Goal: Ask a question: Seek information or help from site administrators or community

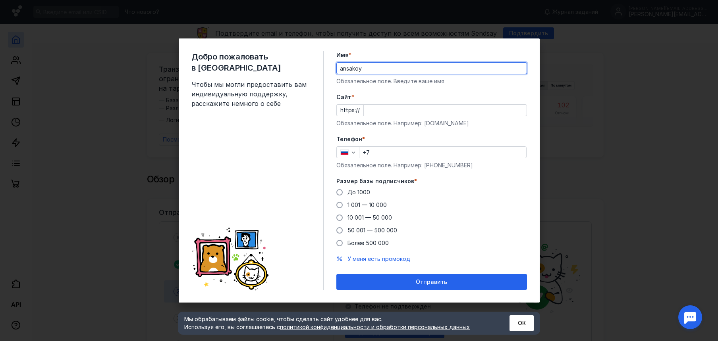
type input "ansakoy"
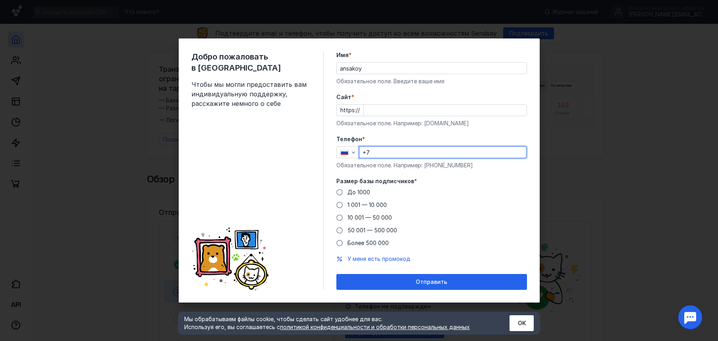
click at [388, 151] on input "+7" at bounding box center [442, 152] width 167 height 11
type input "[PHONE_NUMBER]"
click at [381, 110] on input "Cайт *" at bounding box center [445, 110] width 163 height 11
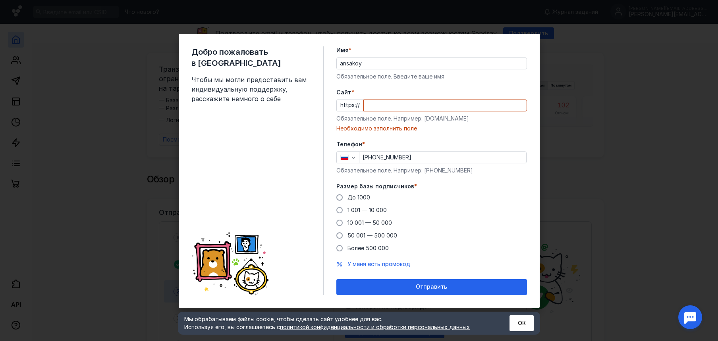
click at [424, 124] on div "Cайт * https:// Обязательное поле. Например: [DOMAIN_NAME] Необходимо заполнить…" at bounding box center [431, 111] width 191 height 44
drag, startPoint x: 459, startPoint y: 118, endPoint x: 402, endPoint y: 111, distance: 57.2
click at [424, 119] on div "Обязательное поле. Например: [DOMAIN_NAME]" at bounding box center [431, 119] width 191 height 8
click at [392, 107] on input "Cайт *" at bounding box center [445, 105] width 163 height 11
drag, startPoint x: 338, startPoint y: 197, endPoint x: 350, endPoint y: 193, distance: 12.3
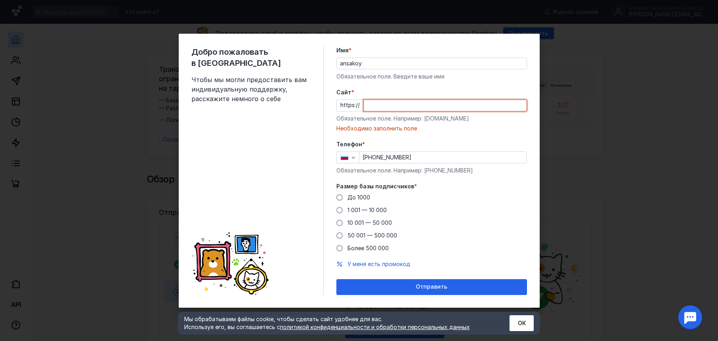
click at [338, 197] on span at bounding box center [339, 197] width 6 height 6
click at [0, 0] on input "До 1000" at bounding box center [0, 0] width 0 height 0
click at [399, 104] on input "Cайт *" at bounding box center [445, 105] width 163 height 11
drag, startPoint x: 406, startPoint y: 106, endPoint x: 358, endPoint y: 98, distance: 49.5
click at [352, 104] on div "https:// xperiments" at bounding box center [431, 106] width 191 height 12
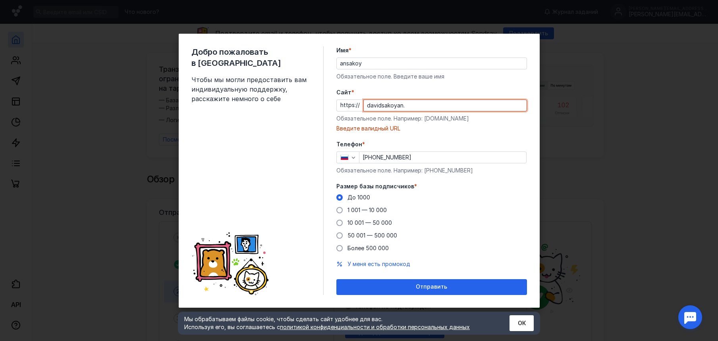
drag, startPoint x: 412, startPoint y: 105, endPoint x: 354, endPoint y: 106, distance: 58.0
click at [354, 106] on div "https:// [PERSON_NAME]." at bounding box center [431, 106] width 191 height 12
paste input "com/"
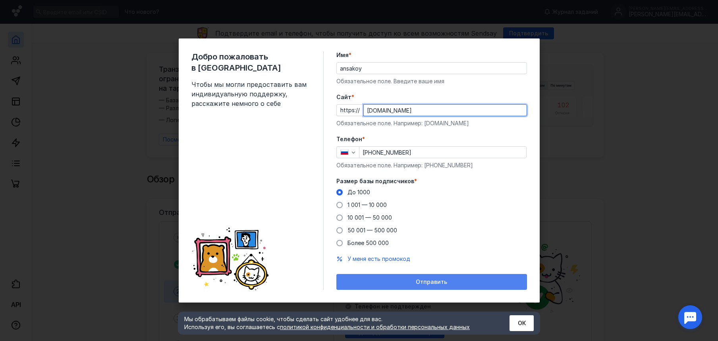
type input "[DOMAIN_NAME]"
click at [428, 279] on span "Отправить" at bounding box center [431, 282] width 31 height 7
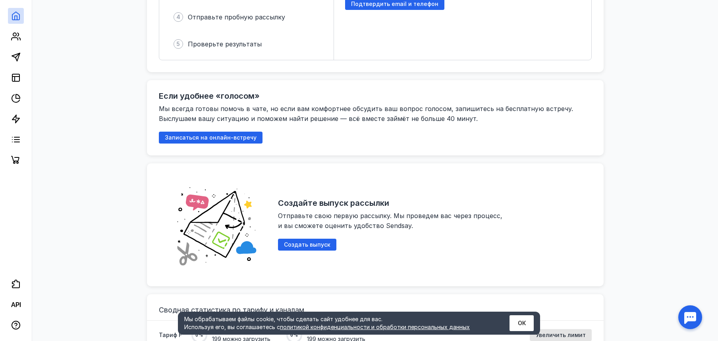
scroll to position [346, 0]
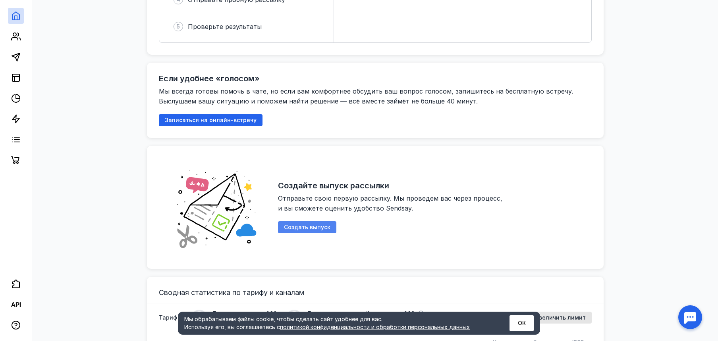
click at [301, 224] on span "Создать выпуск" at bounding box center [307, 227] width 46 height 7
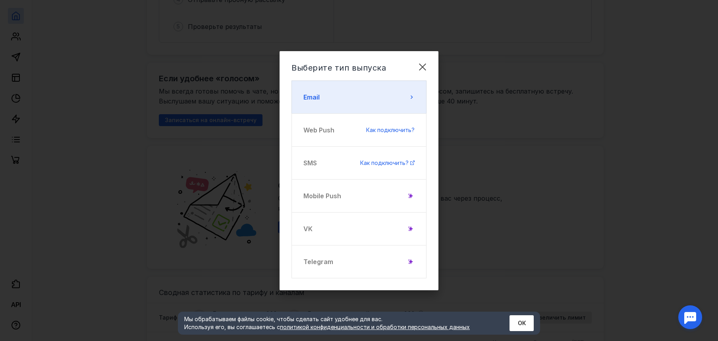
click at [337, 98] on button "Email" at bounding box center [358, 97] width 135 height 33
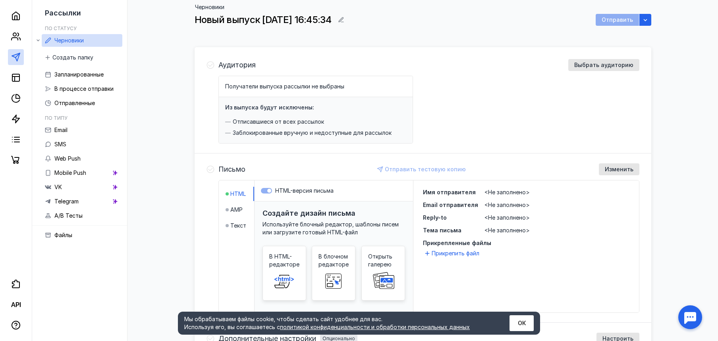
scroll to position [52, 0]
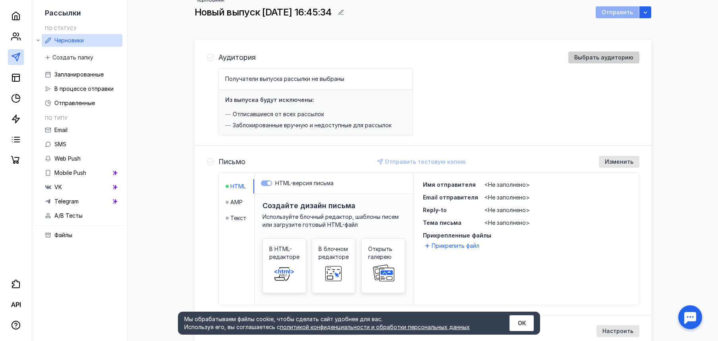
click at [605, 56] on span "Выбрать аудиторию" at bounding box center [603, 57] width 59 height 7
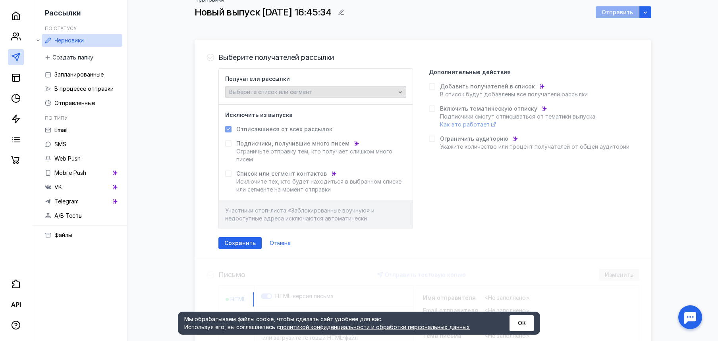
click at [295, 91] on span "Выберите список или сегмент" at bounding box center [270, 92] width 83 height 7
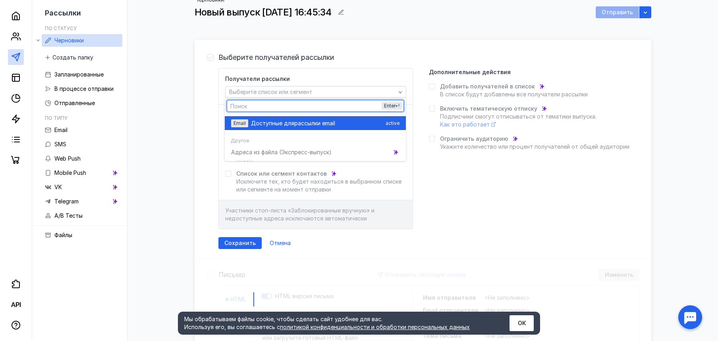
click at [333, 120] on span "рассылки email" at bounding box center [314, 123] width 41 height 8
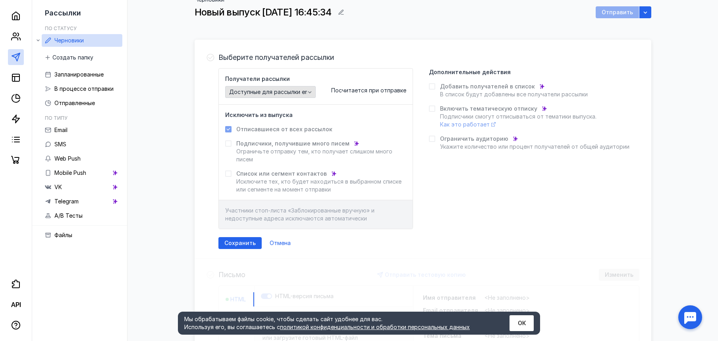
click at [283, 92] on span "Доступные для рассылки email" at bounding box center [272, 92] width 86 height 7
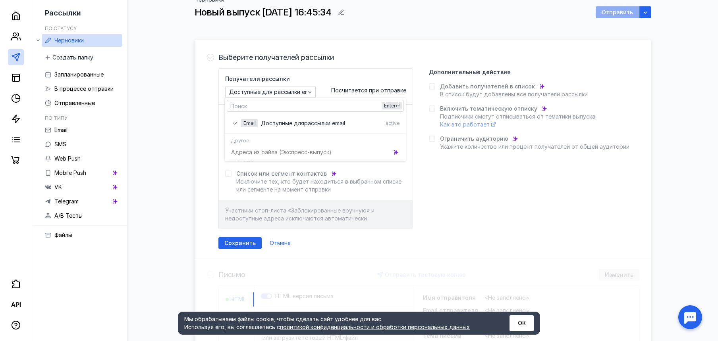
drag, startPoint x: 258, startPoint y: 152, endPoint x: 327, endPoint y: 158, distance: 68.9
click at [259, 152] on div "Адреса из файла (Э кспресс-выпуск)" at bounding box center [315, 152] width 181 height 14
drag, startPoint x: 346, startPoint y: 90, endPoint x: 303, endPoint y: 95, distance: 43.6
click at [346, 90] on span "Посчитается при отправке" at bounding box center [368, 90] width 75 height 7
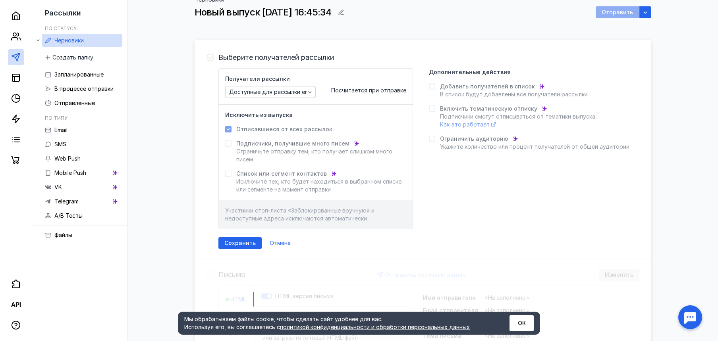
drag, startPoint x: 275, startPoint y: 243, endPoint x: 266, endPoint y: 225, distance: 20.4
click at [275, 243] on span "Отмена" at bounding box center [280, 243] width 21 height 7
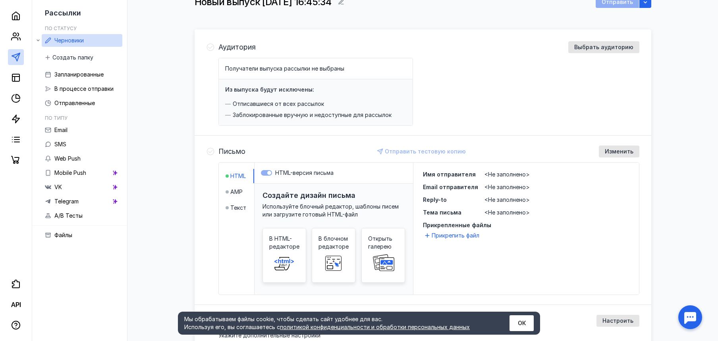
scroll to position [64, 0]
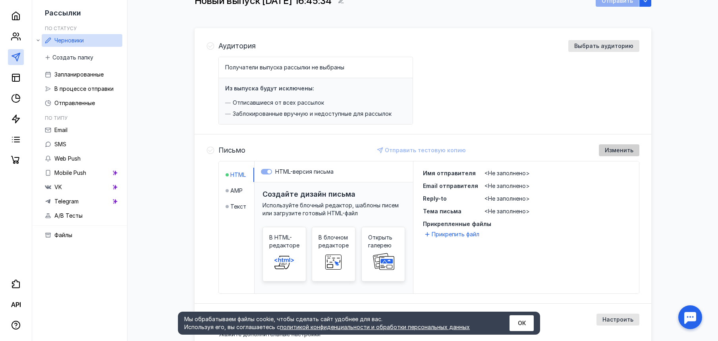
click at [601, 154] on div "Изменить" at bounding box center [619, 150] width 40 height 12
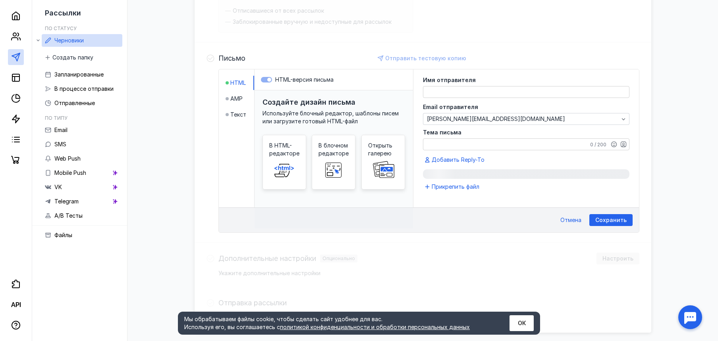
scroll to position [185, 0]
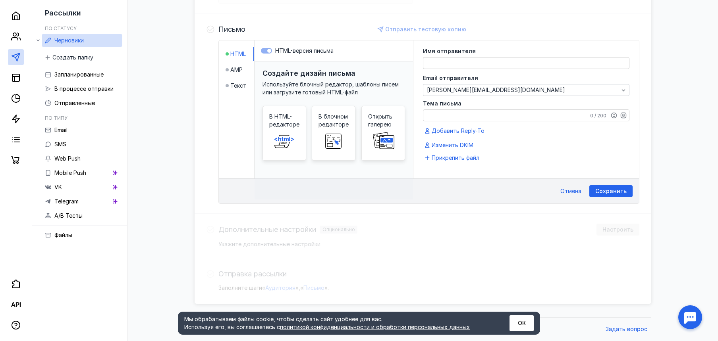
click at [389, 191] on div "Создайте дизайн письма Используйте блочный редактор, шаблоны писем или загрузит…" at bounding box center [333, 131] width 158 height 138
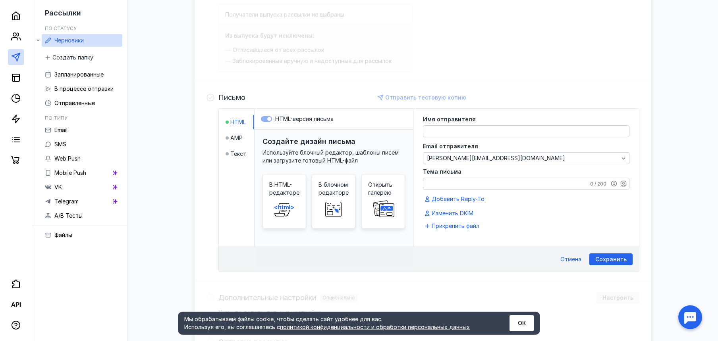
scroll to position [114, 0]
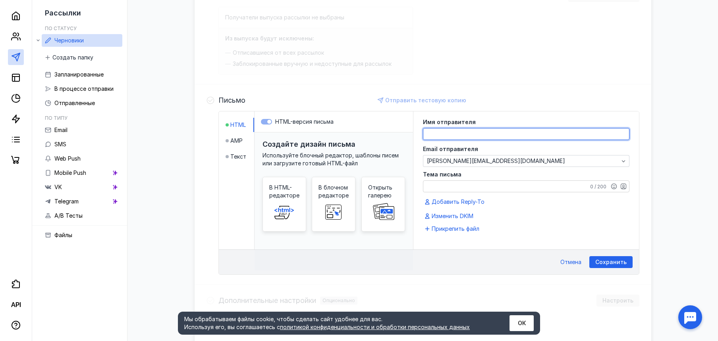
click at [449, 135] on textarea at bounding box center [526, 134] width 206 height 11
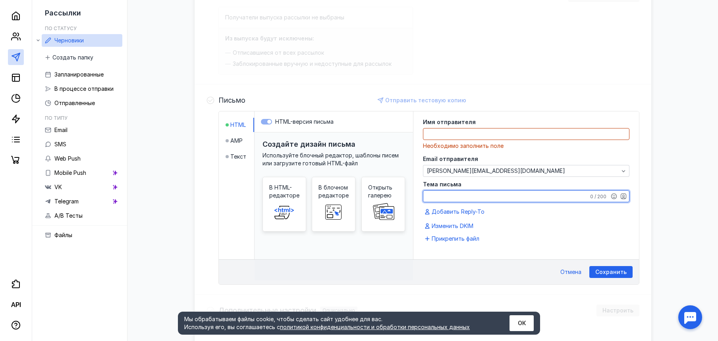
click at [469, 183] on div "Тема письма 0 / 200" at bounding box center [526, 192] width 206 height 21
type textarea "b"
type textarea "тестовое письмо рассылки"
click at [469, 134] on textarea at bounding box center [526, 134] width 206 height 11
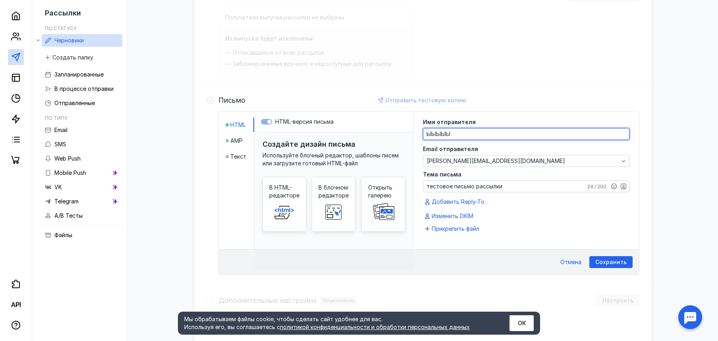
type textarea "ЫЫЫЫЫ"
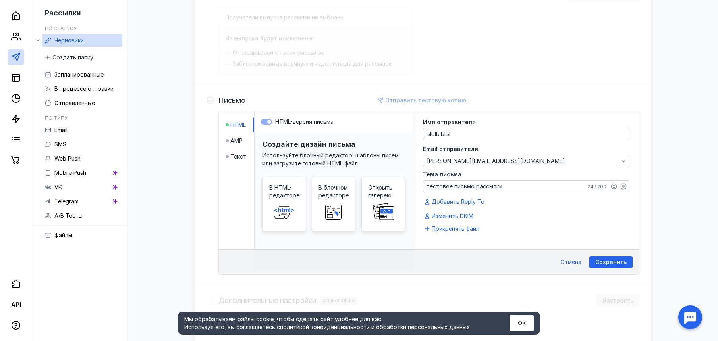
click at [546, 207] on div "Имя отправителя ЫЫЫЫЫ Email отправителя [PERSON_NAME][EMAIL_ADDRESS][DOMAIN_NAM…" at bounding box center [526, 170] width 206 height 102
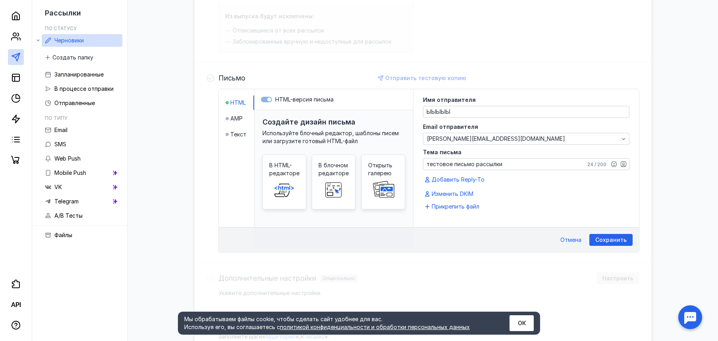
scroll to position [137, 0]
click at [238, 119] on span "AMP" at bounding box center [236, 118] width 12 height 8
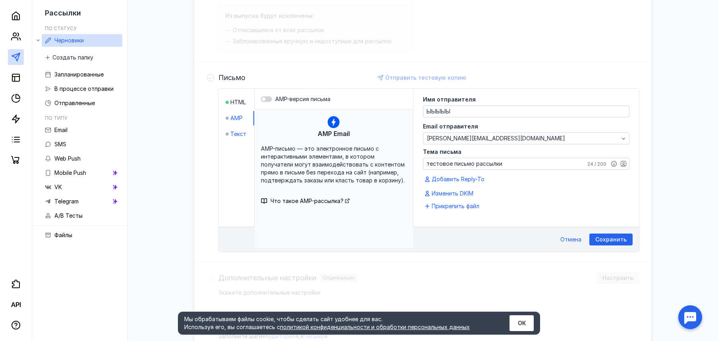
click at [237, 137] on span "Текст" at bounding box center [238, 134] width 16 height 8
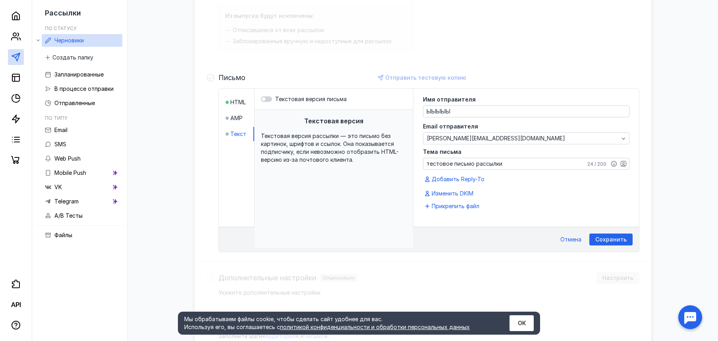
click at [287, 135] on span "Текстовая версия рассылки — это письмо без картинок, шрифтов и ссылок. Она пока…" at bounding box center [330, 148] width 138 height 31
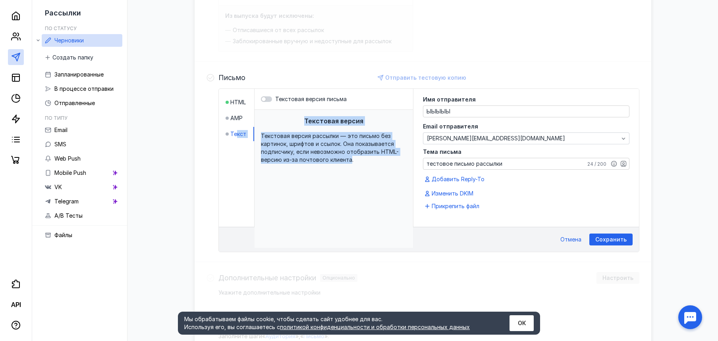
drag, startPoint x: 345, startPoint y: 159, endPoint x: 245, endPoint y: 133, distance: 103.7
click at [237, 133] on div "HTML AMP Текст Текстовая версия письма Текстовая версия Текстовая версия рассыл…" at bounding box center [316, 158] width 194 height 138
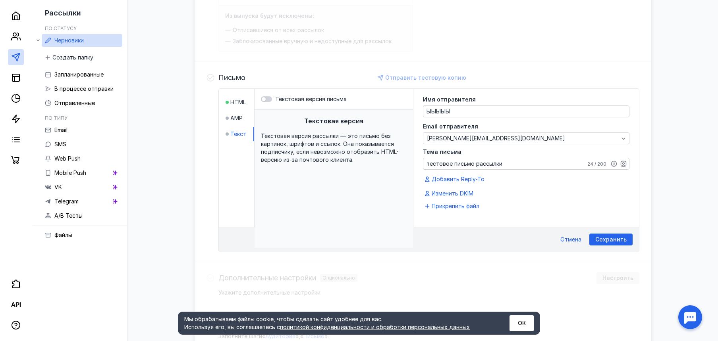
click at [305, 141] on span "Текстовая версия рассылки — это письмо без картинок, шрифтов и ссылок. Она пока…" at bounding box center [330, 148] width 138 height 31
click at [328, 132] on div "Текстовая версия рассылки — это письмо без картинок, шрифтов и ссылок. Она пока…" at bounding box center [334, 148] width 146 height 32
click at [314, 145] on span "Текстовая версия рассылки — это письмо без картинок, шрифтов и ссылок. Она пока…" at bounding box center [330, 148] width 138 height 31
click at [242, 100] on span "HTML" at bounding box center [237, 102] width 15 height 8
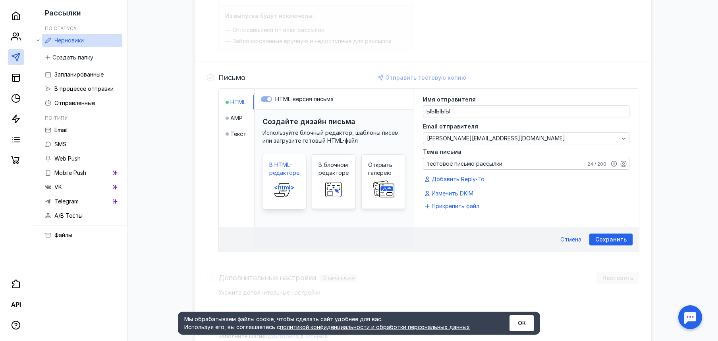
click at [294, 167] on span "В HTML-редакторе" at bounding box center [284, 169] width 30 height 16
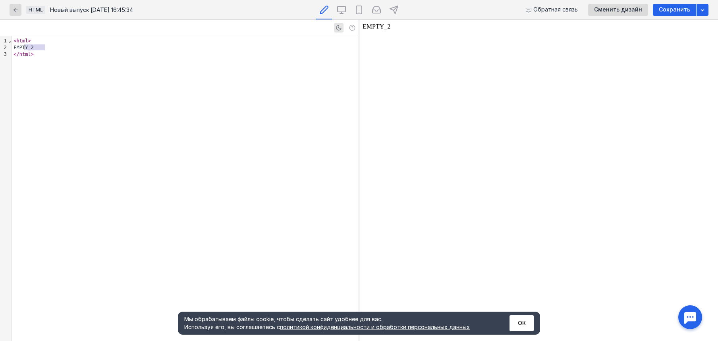
drag, startPoint x: 46, startPoint y: 47, endPoint x: 25, endPoint y: 48, distance: 20.7
click at [25, 48] on div "EMPTY_2" at bounding box center [185, 47] width 347 height 7
click at [671, 12] on span "Сохранить" at bounding box center [674, 9] width 31 height 7
click at [521, 322] on button "ОК" at bounding box center [521, 324] width 24 height 16
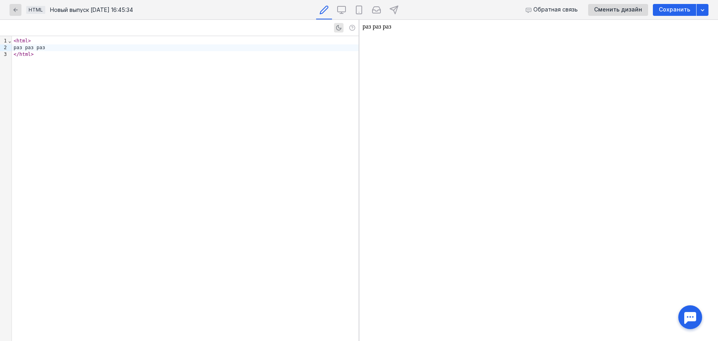
click at [16, 12] on icon "button" at bounding box center [15, 10] width 6 height 6
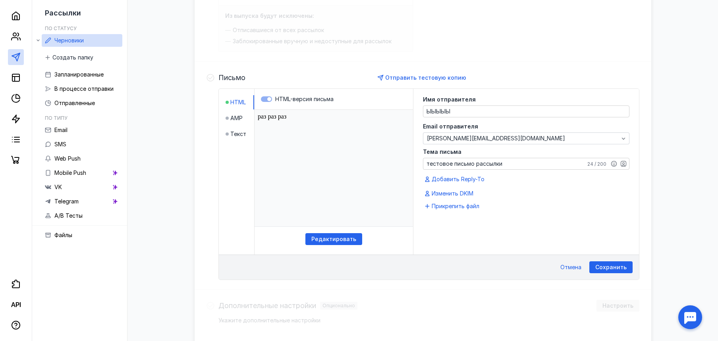
click at [610, 267] on span "Сохранить" at bounding box center [610, 267] width 31 height 7
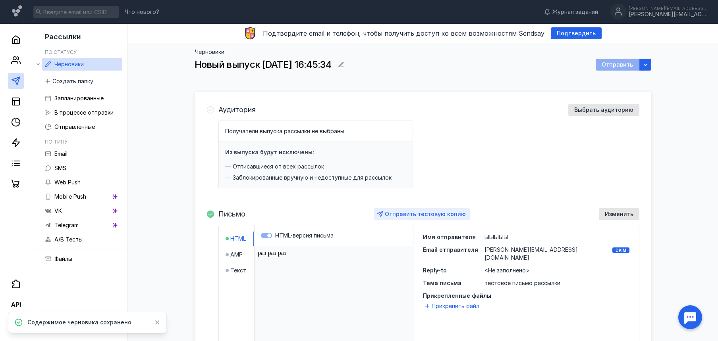
click at [404, 214] on span "Отправить тестовую копию" at bounding box center [425, 214] width 81 height 7
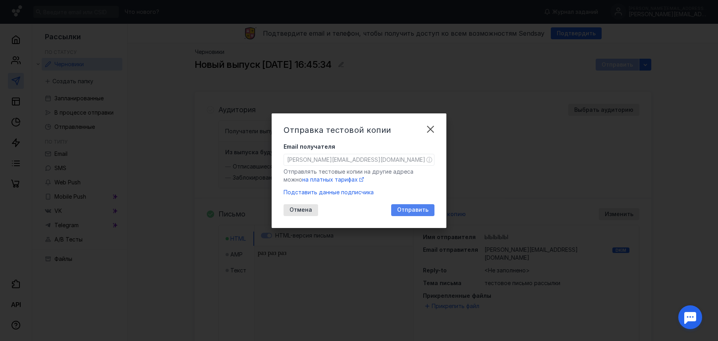
click at [414, 211] on span "Отправить" at bounding box center [412, 210] width 31 height 7
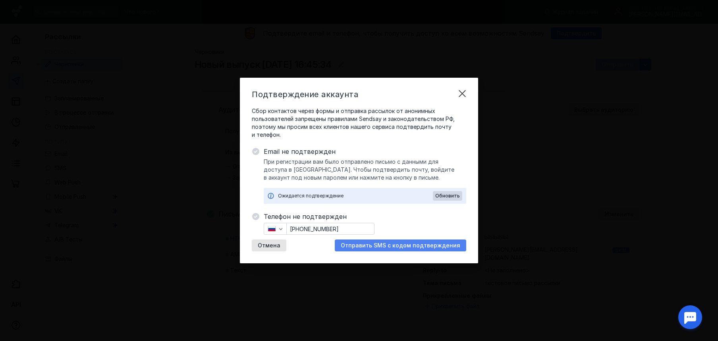
click at [405, 246] on span "Отправить SMS с кодом подтверждения" at bounding box center [400, 246] width 119 height 7
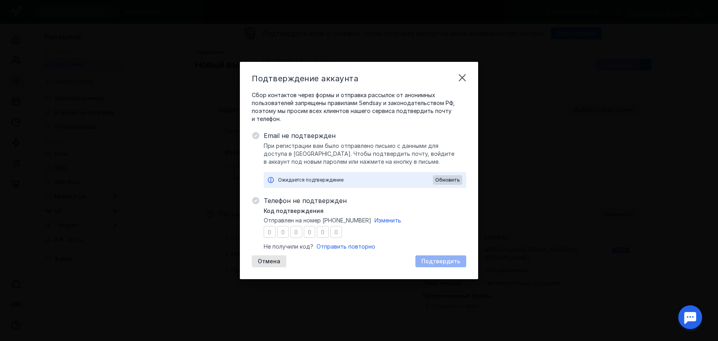
type input "8"
type input "9"
type input "3"
type input "7"
type input "8"
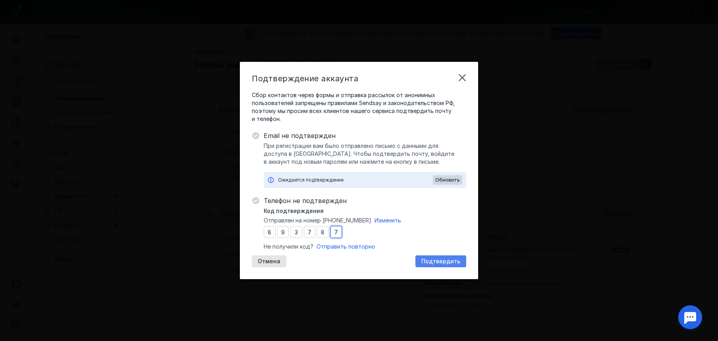
type input "7"
click at [441, 264] on span "Подтвердить" at bounding box center [440, 261] width 39 height 7
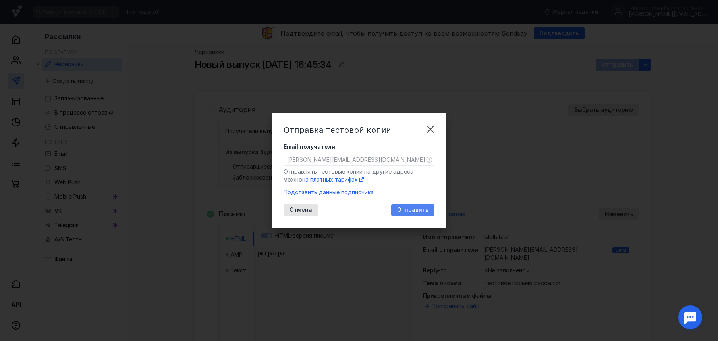
click at [420, 206] on div "Отправить" at bounding box center [412, 210] width 43 height 12
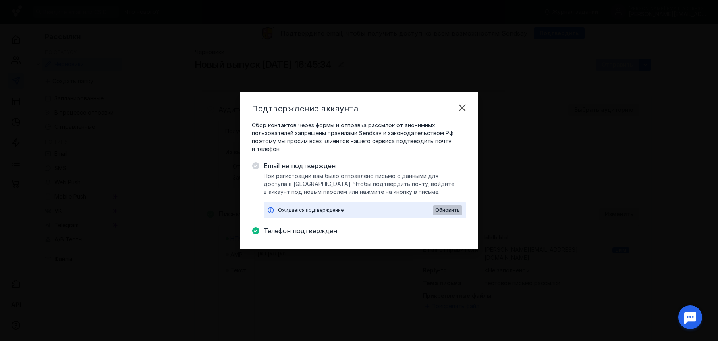
click at [447, 209] on span "Обновить" at bounding box center [447, 211] width 25 height 6
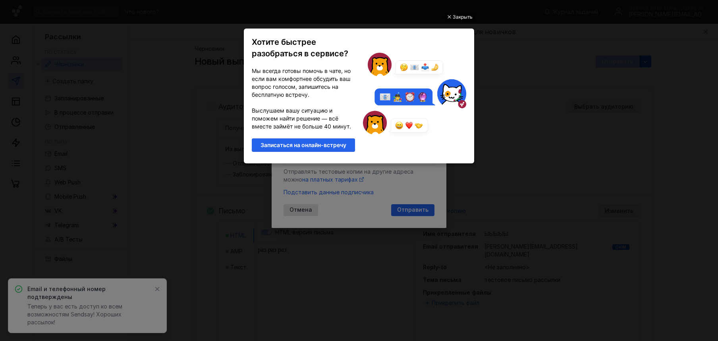
click at [420, 209] on div "Закрыть Хотите быстрее разобраться в сервисе? Мы всегда готовы помочь в чате, н…" at bounding box center [359, 162] width 238 height 322
click at [461, 16] on div "Закрыть" at bounding box center [463, 17] width 20 height 9
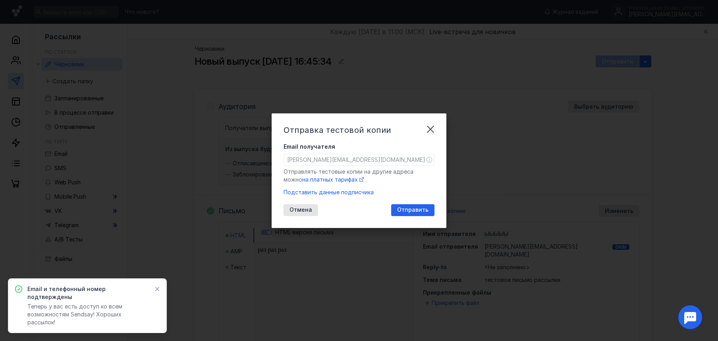
drag, startPoint x: 406, startPoint y: 209, endPoint x: 414, endPoint y: 201, distance: 11.8
click at [406, 209] on span "Отправить" at bounding box center [412, 210] width 31 height 7
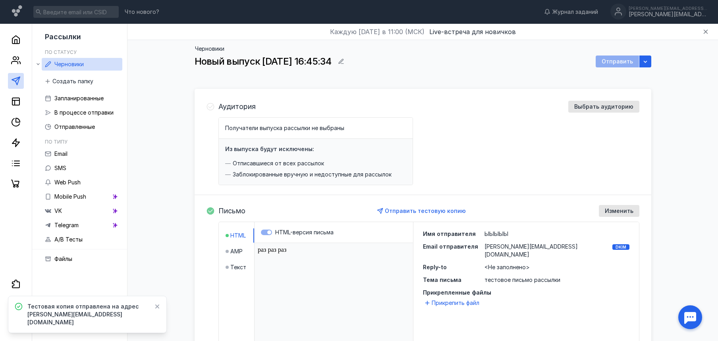
click at [262, 148] on h4 "Из выпуска будут исключены:" at bounding box center [269, 149] width 89 height 7
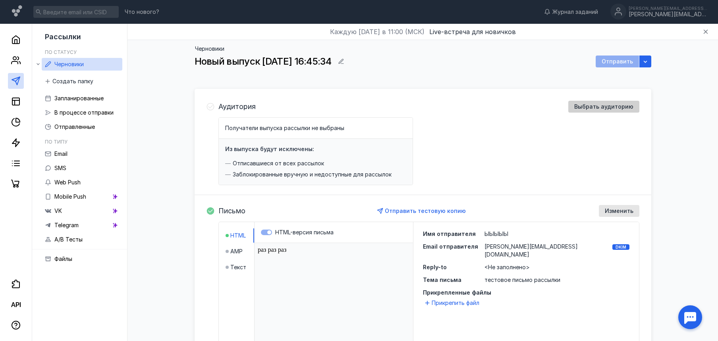
click at [584, 108] on span "Выбрать аудиторию" at bounding box center [603, 107] width 59 height 7
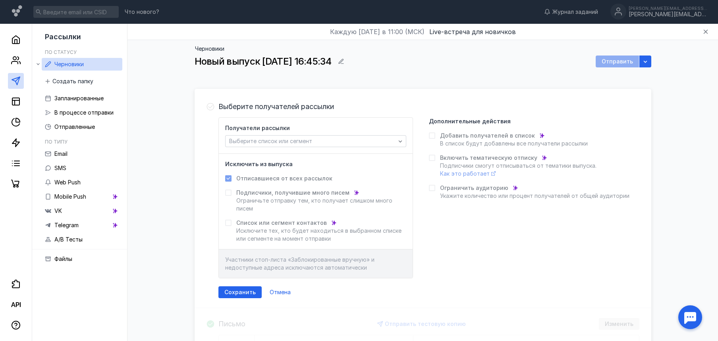
click at [228, 194] on icon at bounding box center [228, 193] width 6 height 6
click at [276, 138] on span "Выберите список или сегмент" at bounding box center [270, 141] width 83 height 7
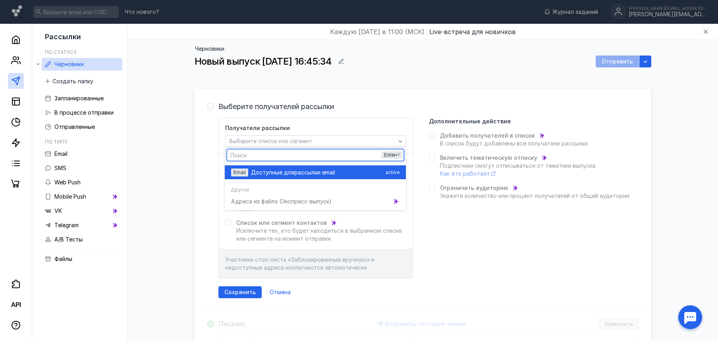
click at [265, 173] on span "Доступные для" at bounding box center [272, 173] width 43 height 8
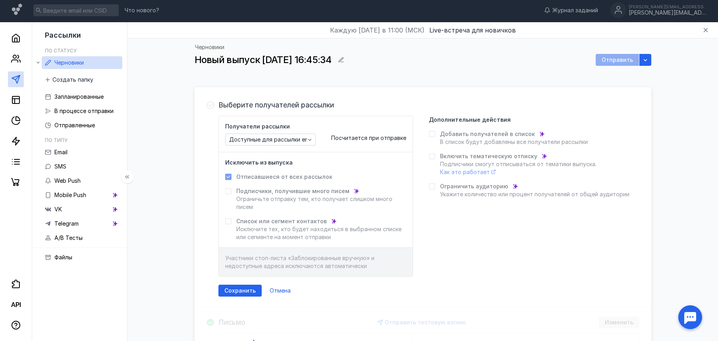
scroll to position [2, 0]
click at [252, 140] on span "Доступные для рассылки email" at bounding box center [272, 139] width 86 height 7
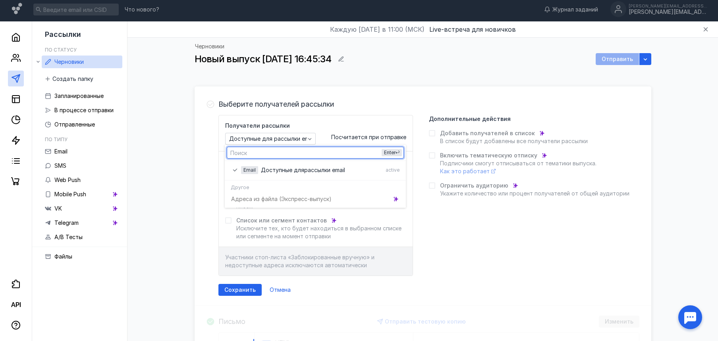
scroll to position [3, 0]
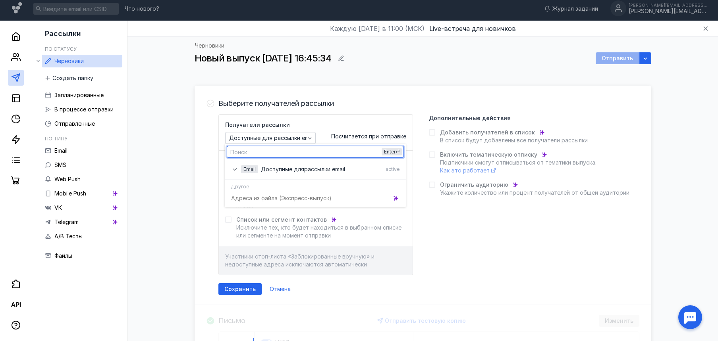
drag, startPoint x: 238, startPoint y: 185, endPoint x: 256, endPoint y: 192, distance: 18.7
click at [239, 185] on span "Другое" at bounding box center [240, 186] width 18 height 6
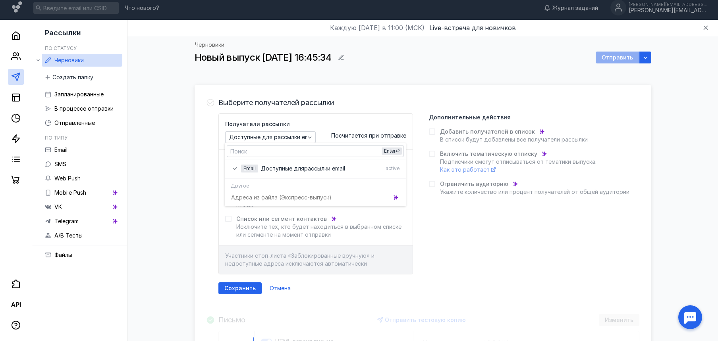
click at [277, 199] on div "Адреса из файла (Э кспресс-выпуск)" at bounding box center [315, 198] width 181 height 14
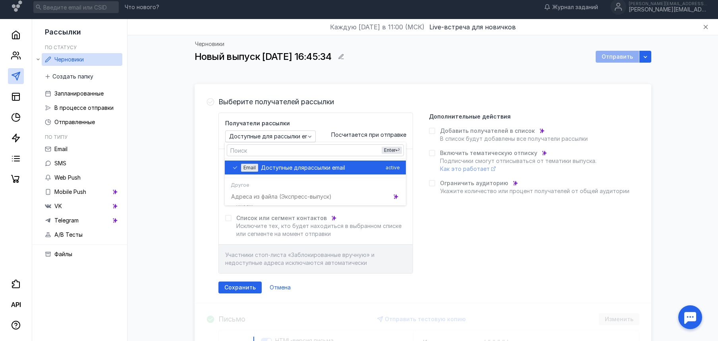
scroll to position [4, 0]
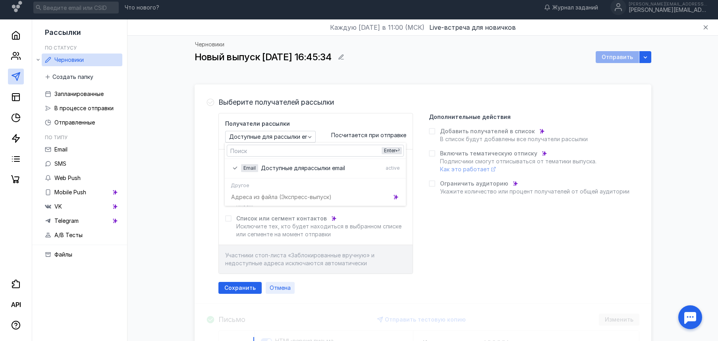
click at [275, 287] on span "Отмена" at bounding box center [280, 288] width 21 height 7
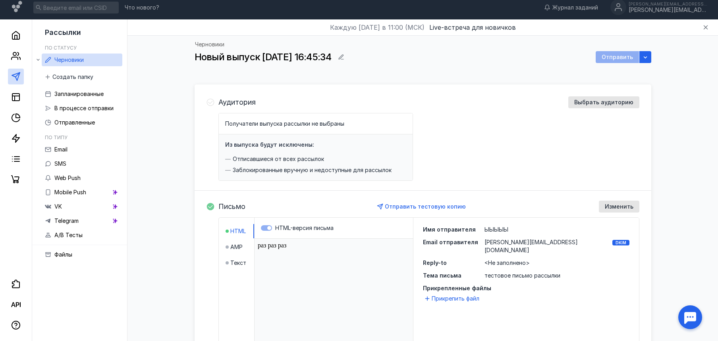
click at [264, 125] on span "Получатели выпуска рассылки не выбраны" at bounding box center [284, 123] width 119 height 7
click at [619, 104] on span "Выбрать аудиторию" at bounding box center [603, 102] width 59 height 7
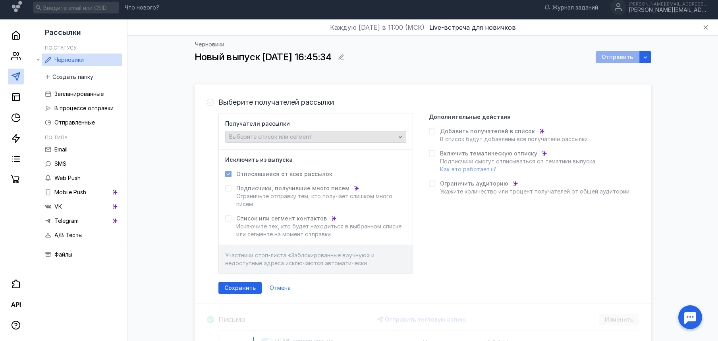
click at [355, 134] on div "Выберите список или сегмент" at bounding box center [312, 137] width 170 height 7
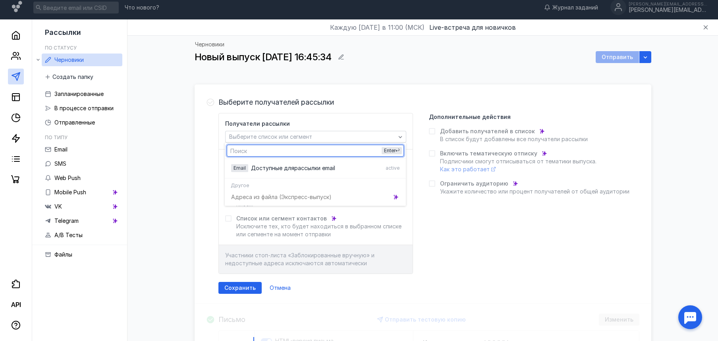
click at [312, 150] on input "text" at bounding box center [315, 150] width 176 height 11
click at [229, 219] on icon at bounding box center [228, 219] width 6 height 6
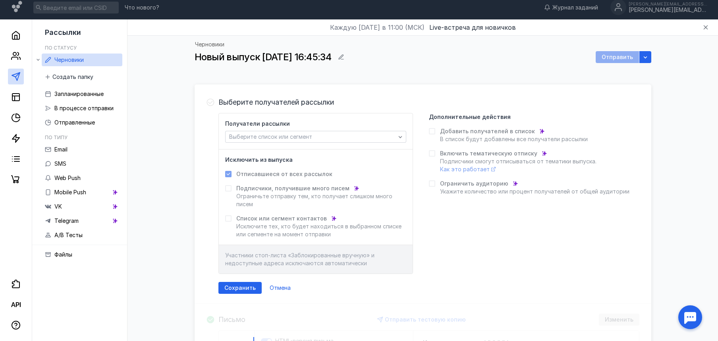
click at [229, 219] on icon at bounding box center [228, 219] width 6 height 6
drag, startPoint x: 225, startPoint y: 185, endPoint x: 229, endPoint y: 171, distance: 14.4
click at [226, 179] on ul "Отписавшиеся от всех рассылок Подписчики, получившие много писем Ограничьте отп…" at bounding box center [315, 204] width 181 height 68
drag, startPoint x: 229, startPoint y: 167, endPoint x: 281, endPoint y: 161, distance: 51.9
click at [229, 167] on div "Исключить из выпуска Отписавшиеся от всех рассылок Подписчики, получившие много…" at bounding box center [316, 198] width 194 height 96
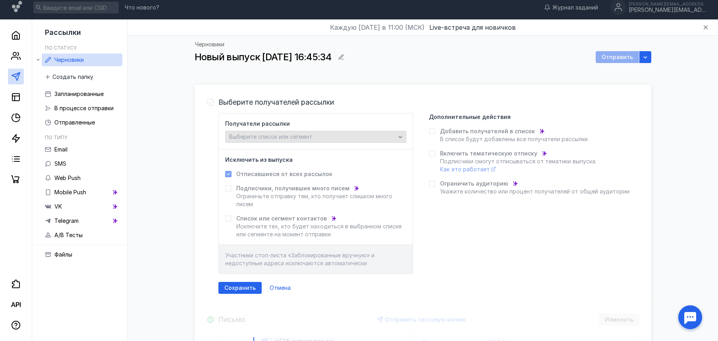
click at [269, 133] on span "Выберите список или сегмент" at bounding box center [270, 136] width 83 height 7
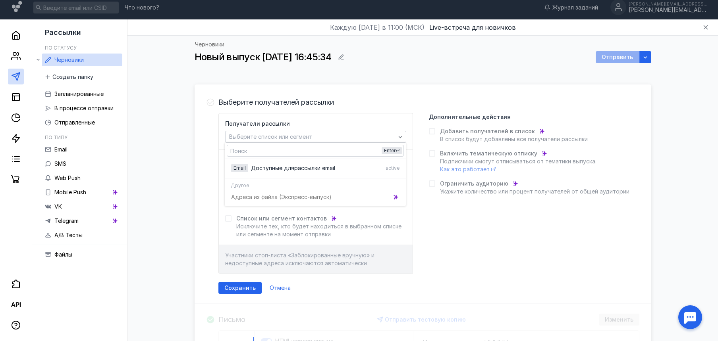
click at [432, 130] on icon at bounding box center [432, 132] width 6 height 6
click at [432, 131] on icon at bounding box center [432, 132] width 6 height 6
click at [539, 131] on icon at bounding box center [541, 131] width 4 height 4
click at [539, 129] on icon at bounding box center [541, 131] width 4 height 4
click at [513, 182] on icon at bounding box center [515, 184] width 4 height 4
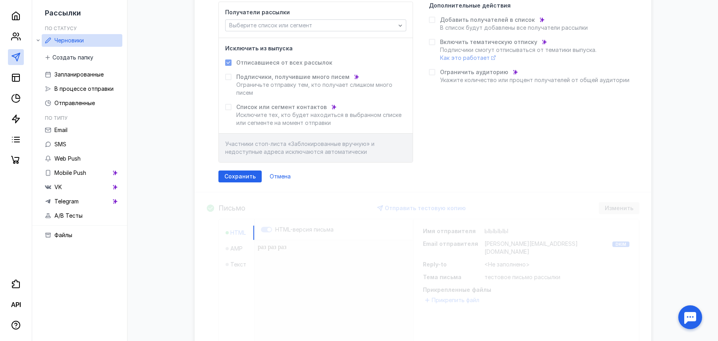
scroll to position [152, 0]
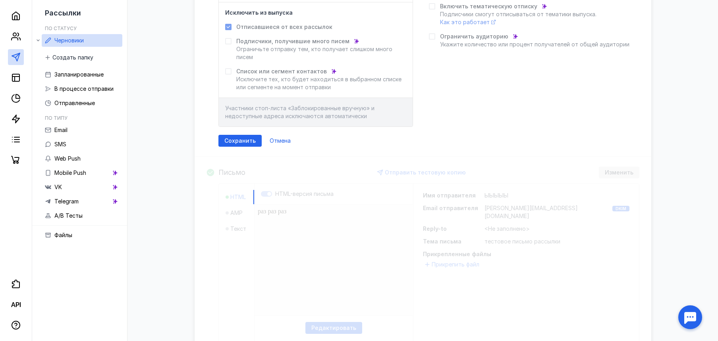
click at [457, 205] on div "Выберите получателей рассылки Получатели рассылки Выберите список или сегмент И…" at bounding box center [422, 190] width 456 height 507
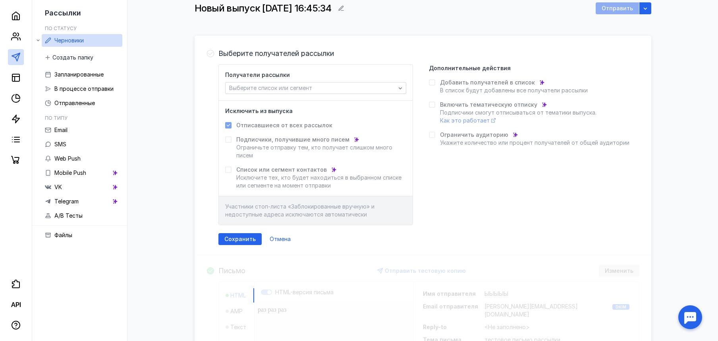
scroll to position [48, 0]
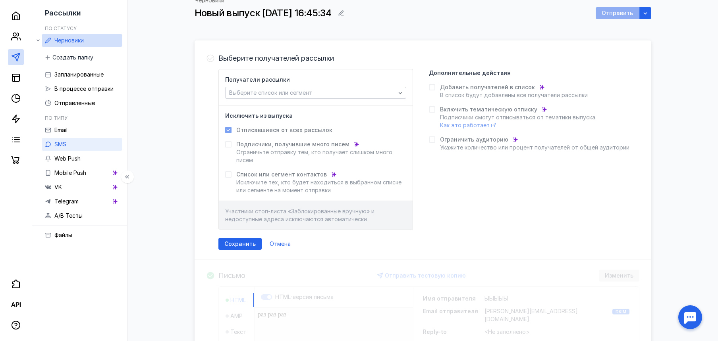
click at [60, 155] on span "Web Push" at bounding box center [67, 158] width 26 height 7
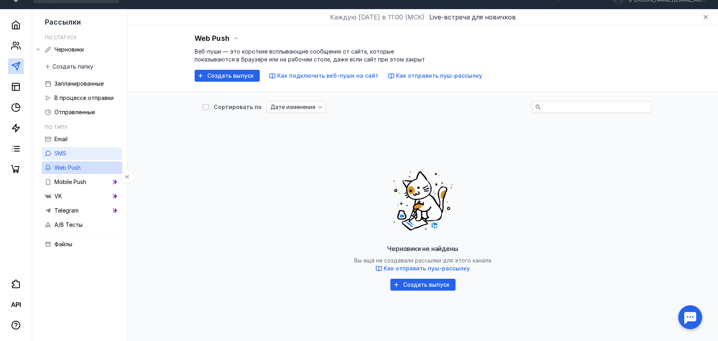
scroll to position [44, 0]
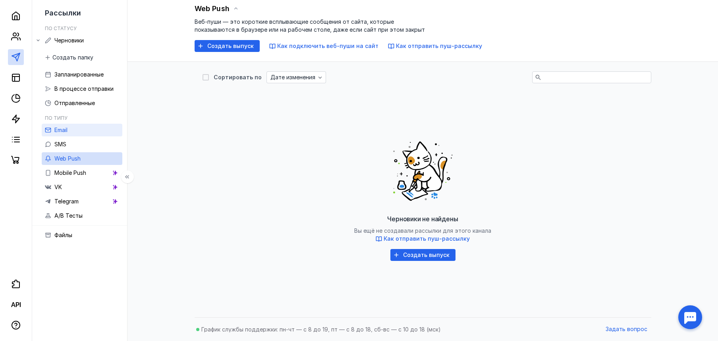
click at [78, 130] on link "Email" at bounding box center [82, 130] width 81 height 13
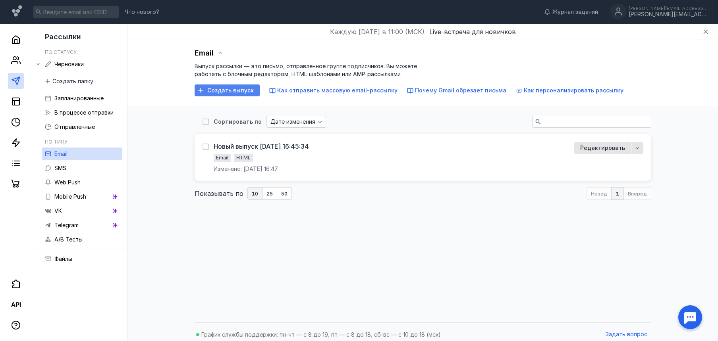
click at [234, 89] on span "Создать выпуск" at bounding box center [230, 90] width 46 height 7
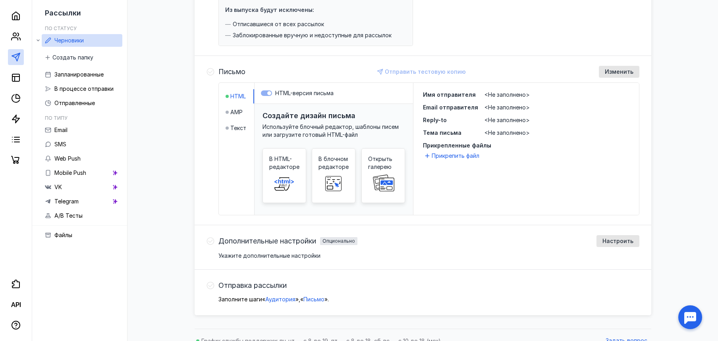
scroll to position [151, 0]
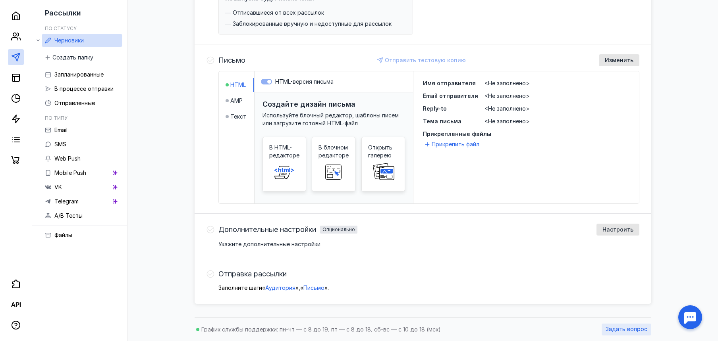
click at [630, 327] on span "Задать вопрос" at bounding box center [626, 329] width 42 height 7
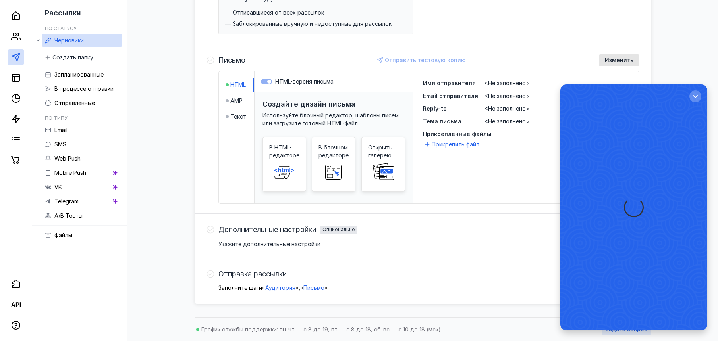
scroll to position [0, 0]
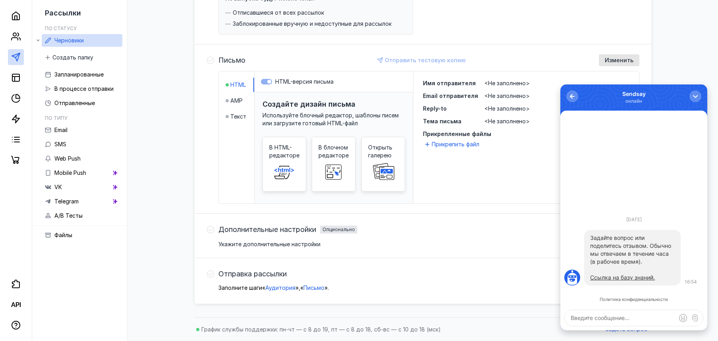
click at [629, 316] on textarea at bounding box center [633, 318] width 138 height 16
type textarea "м"
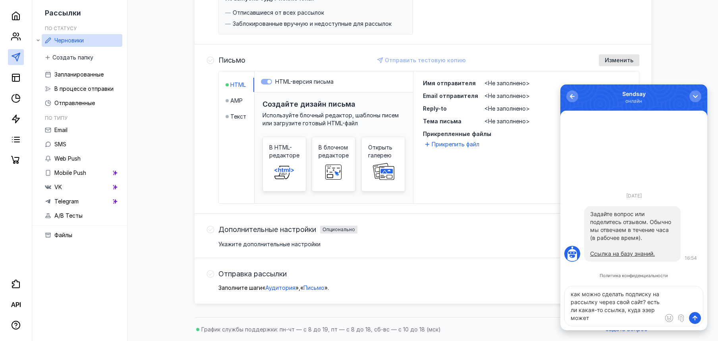
click at [642, 311] on textarea "как можно сделать подписку на рассылку через свой сайт? есть ли какая-то ссылка…" at bounding box center [633, 307] width 138 height 40
click at [620, 316] on textarea "как можно сделать подписку на рассылку через свой сайт? есть ли какая-то ссылка…" at bounding box center [633, 307] width 138 height 40
type textarea "как можно сделать подписку на рассылку через свой сайт? есть ли какая-то ссылка…"
click at [696, 317] on span "submit" at bounding box center [695, 318] width 8 height 8
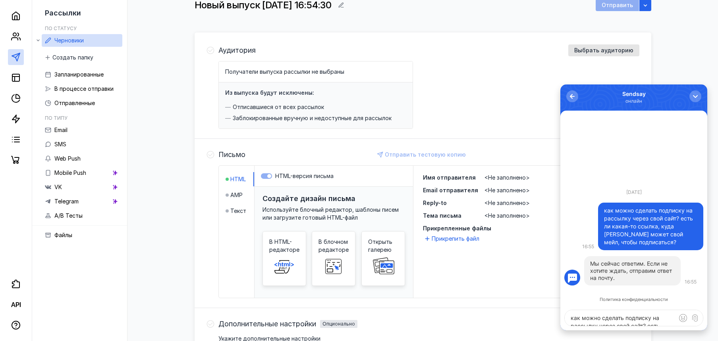
scroll to position [0, 0]
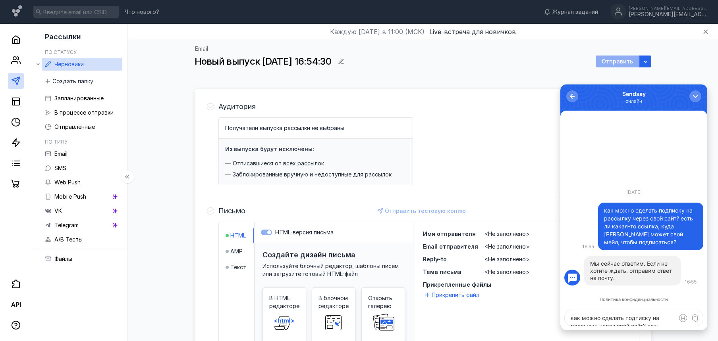
click at [62, 62] on span "Черновики" at bounding box center [68, 64] width 29 height 7
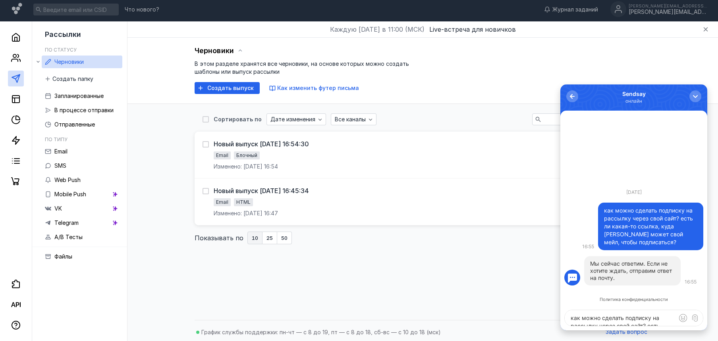
scroll to position [3, 0]
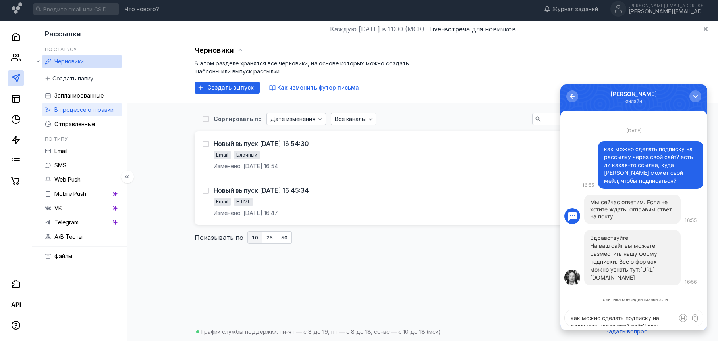
click at [49, 109] on icon at bounding box center [48, 110] width 5 height 5
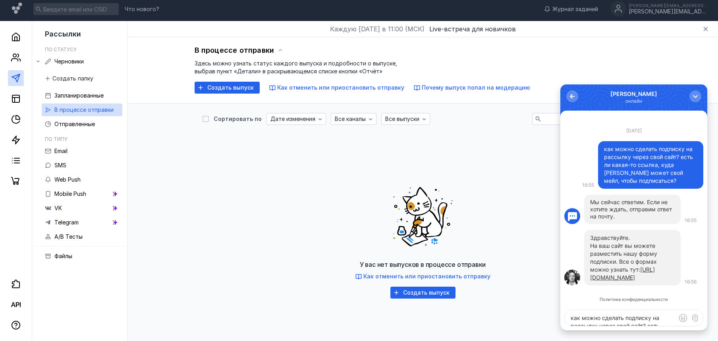
click at [610, 318] on textarea "как можно сделать подписку на рассылку через свой сайт? есть ли какая-то ссылка…" at bounding box center [633, 318] width 138 height 16
click at [618, 317] on textarea "как можно сделать подписку на рассылку через свой сайт? есть ли какая-то ссылка…" at bounding box center [633, 318] width 138 height 16
click at [580, 321] on textarea "как можно сделать подписку на рассылку через свой сайт? есть ли какая-то ссылка…" at bounding box center [633, 318] width 138 height 16
click at [580, 321] on textarea at bounding box center [633, 318] width 138 height 16
type textarea "х"
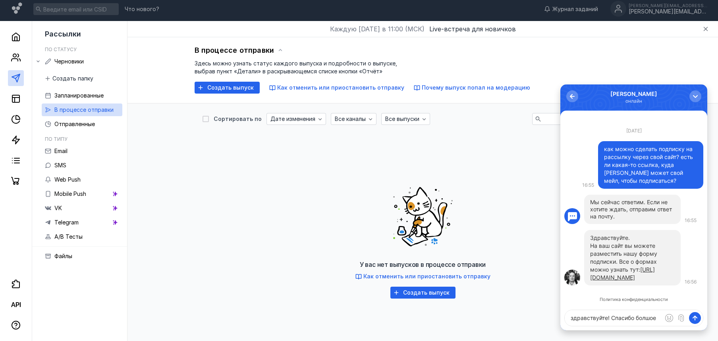
click at [645, 319] on textarea "здравствуйте! Спасибо болшое" at bounding box center [633, 318] width 138 height 16
drag, startPoint x: 574, startPoint y: 318, endPoint x: 560, endPoint y: 317, distance: 13.5
click at [560, 317] on div "Политика конфиденциальности Здравствуйте. На ваш сайт вы можете разместить нашу…" at bounding box center [633, 221] width 147 height 220
type textarea "Здравствуйте! Спасибо большое"
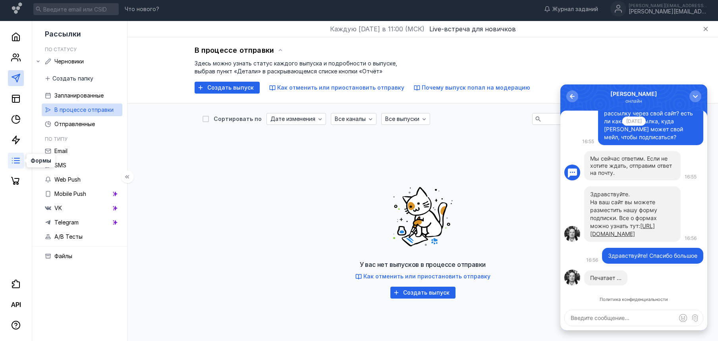
drag, startPoint x: 15, startPoint y: 157, endPoint x: 10, endPoint y: 156, distance: 5.4
click at [15, 157] on icon at bounding box center [16, 161] width 10 height 10
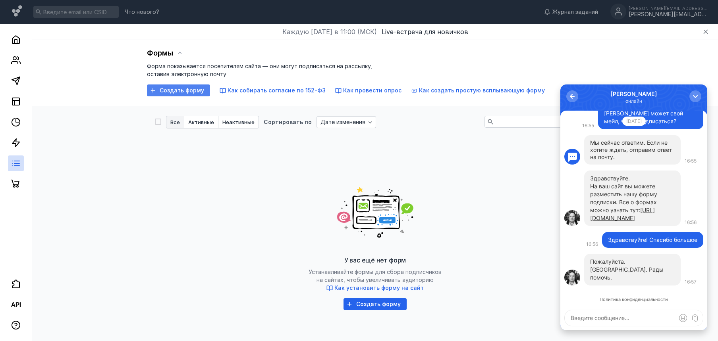
click at [168, 91] on span "Создать форму" at bounding box center [182, 90] width 44 height 7
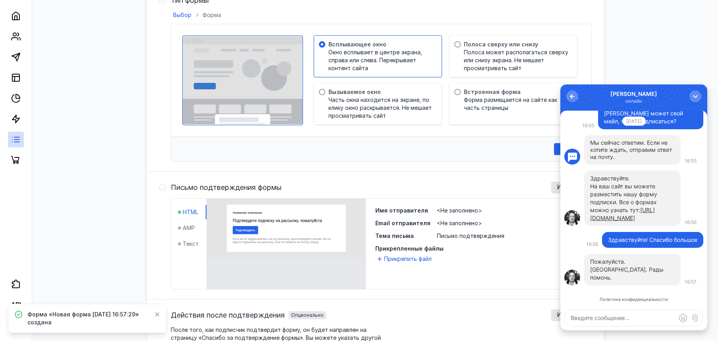
scroll to position [208, 0]
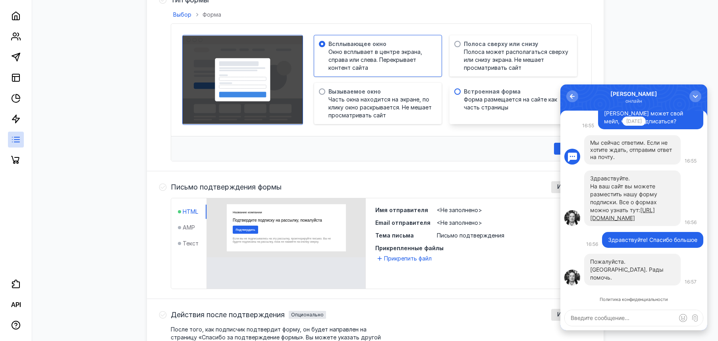
click at [456, 92] on span at bounding box center [457, 92] width 6 height 6
click at [0, 0] on input "radio" at bounding box center [0, 0] width 0 height 0
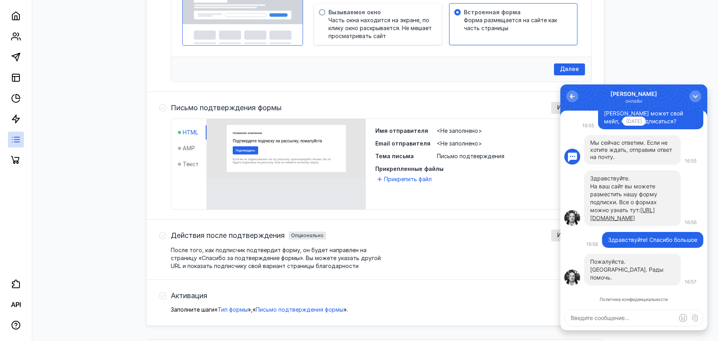
scroll to position [288, 0]
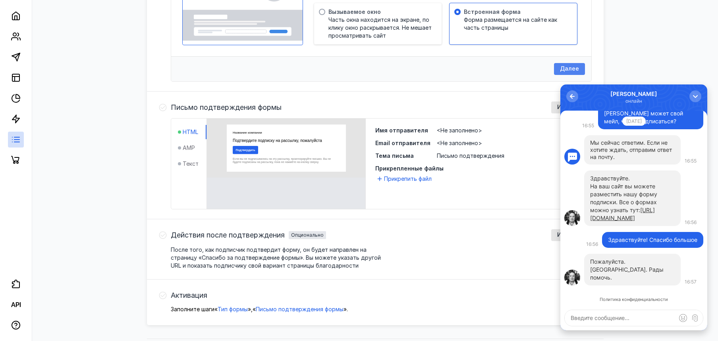
click at [568, 67] on span "Далее" at bounding box center [569, 68] width 19 height 7
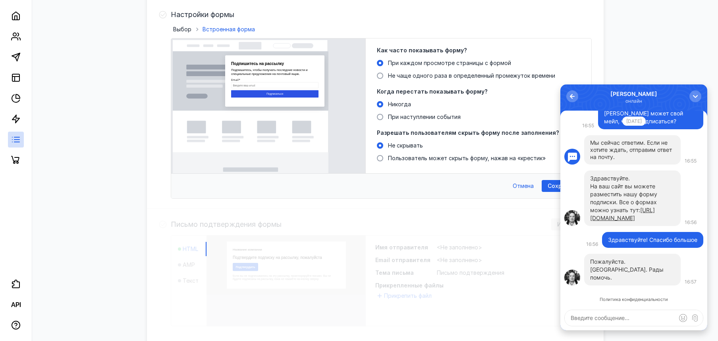
scroll to position [176, 0]
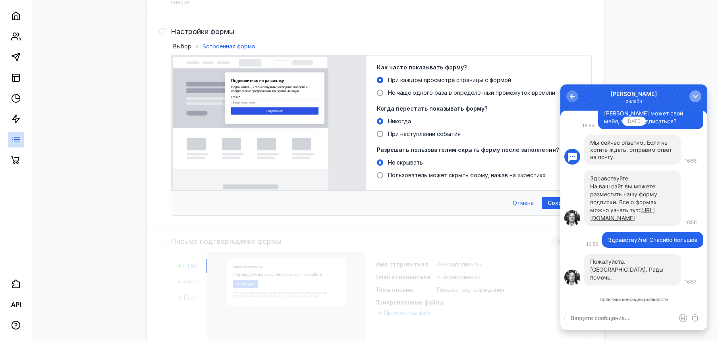
click at [695, 98] on div "button" at bounding box center [695, 96] width 8 height 8
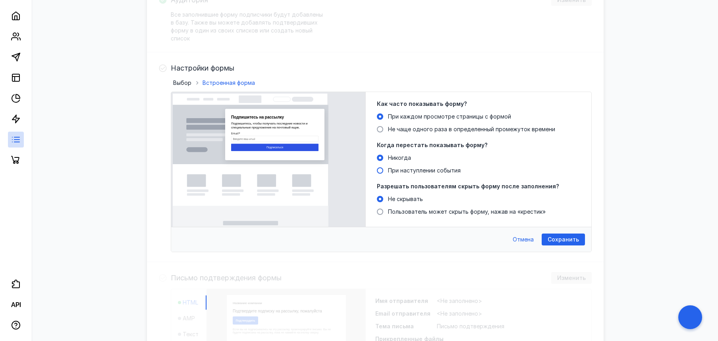
scroll to position [128, 0]
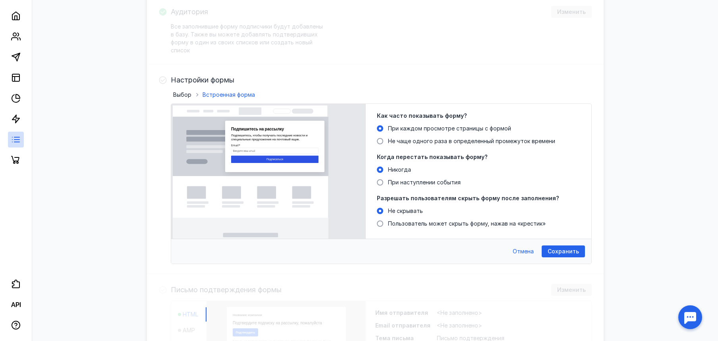
click at [570, 251] on span "Сохранить" at bounding box center [562, 251] width 31 height 7
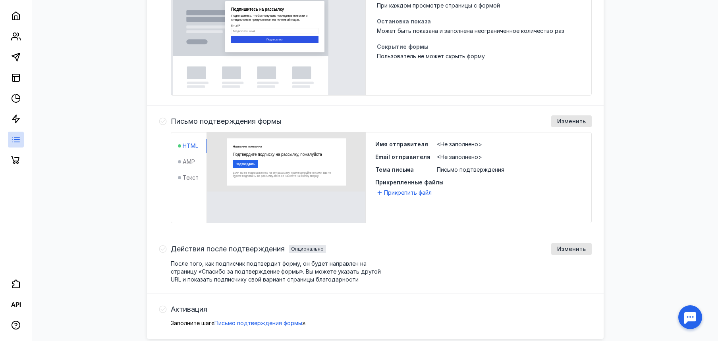
scroll to position [241, 0]
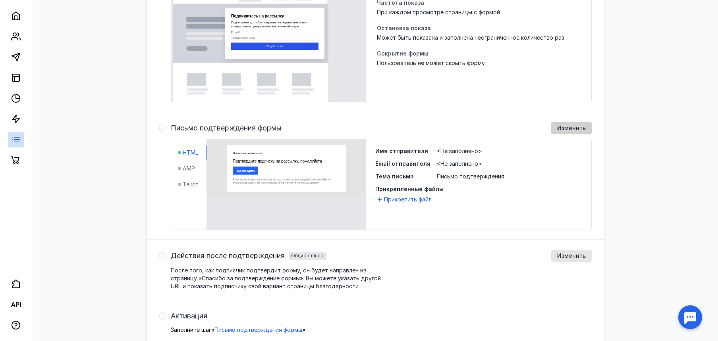
click at [568, 125] on span "Изменить" at bounding box center [571, 128] width 29 height 7
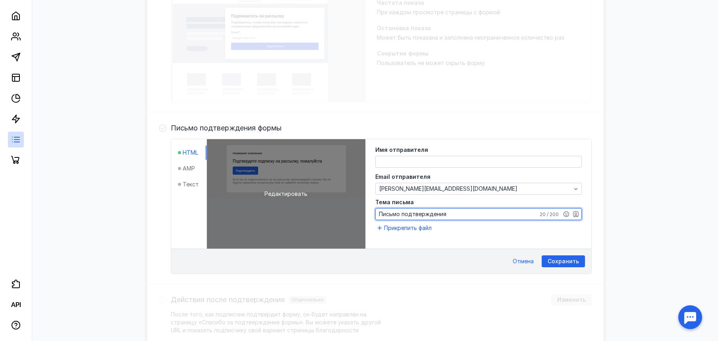
drag, startPoint x: 506, startPoint y: 212, endPoint x: 339, endPoint y: 191, distance: 168.4
click at [339, 191] on div "HTML AMP Текст Редактировать Имя отправителя Email отправителя [PERSON_NAME][EM…" at bounding box center [381, 194] width 420 height 110
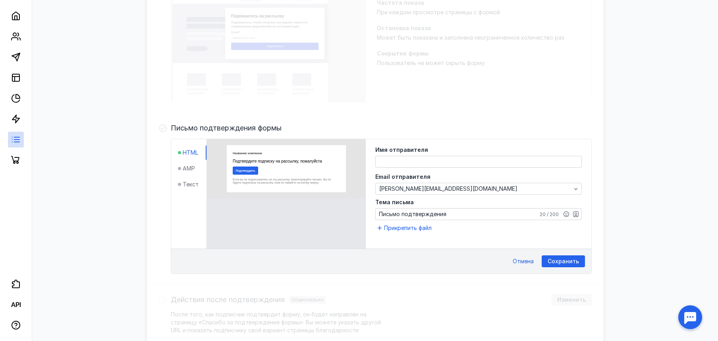
drag, startPoint x: 575, startPoint y: 262, endPoint x: 580, endPoint y: 261, distance: 4.5
click at [575, 262] on span "Сохранить" at bounding box center [562, 261] width 31 height 7
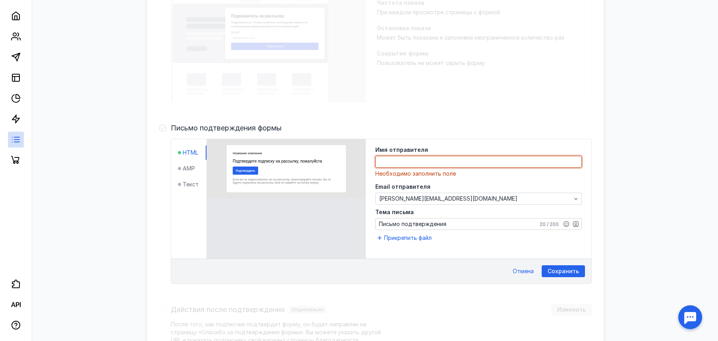
click at [419, 160] on textarea at bounding box center [479, 161] width 206 height 11
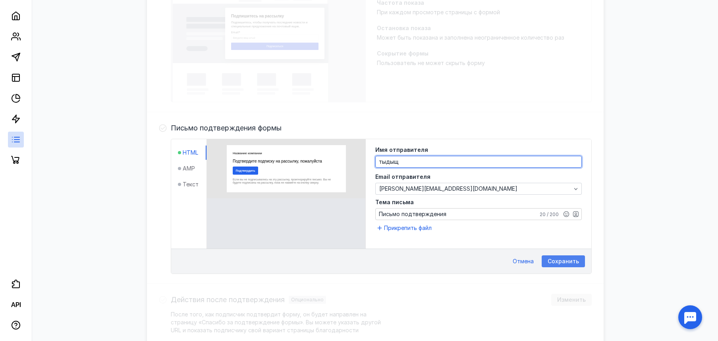
type textarea "тыдыщ"
click at [564, 262] on span "Сохранить" at bounding box center [562, 261] width 31 height 7
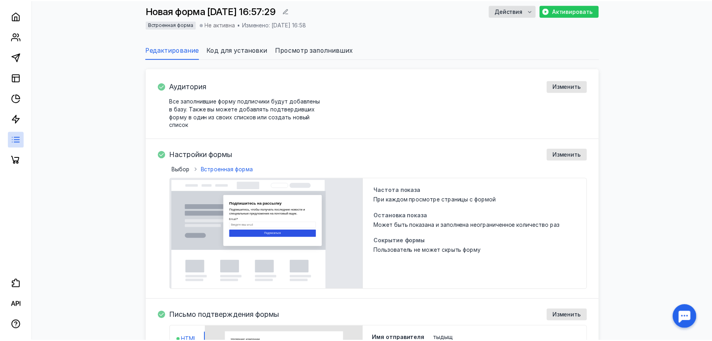
scroll to position [0, 0]
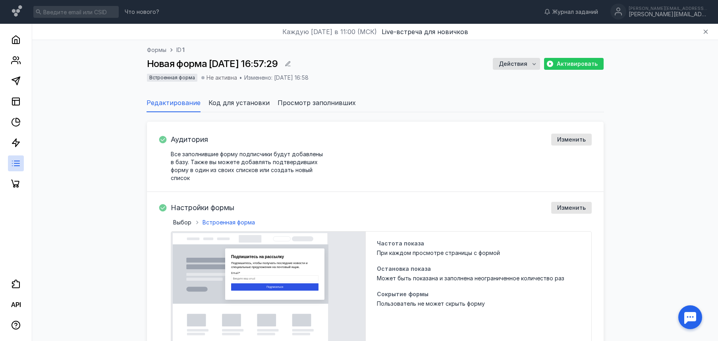
click at [233, 104] on span "Код для установки" at bounding box center [238, 103] width 61 height 10
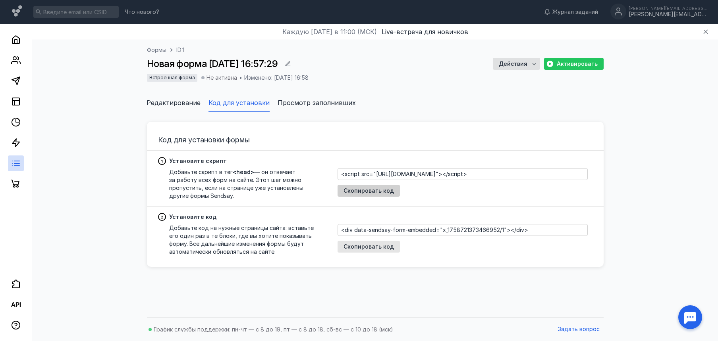
click at [360, 192] on span "Скопировать код" at bounding box center [368, 191] width 50 height 7
drag, startPoint x: 367, startPoint y: 247, endPoint x: 374, endPoint y: 246, distance: 7.6
click at [367, 247] on span "Скопировать код" at bounding box center [368, 247] width 50 height 7
click at [13, 163] on icon at bounding box center [16, 164] width 10 height 10
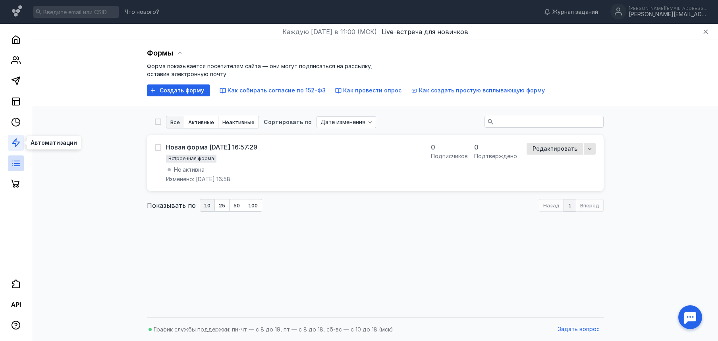
click at [11, 144] on icon at bounding box center [16, 143] width 10 height 10
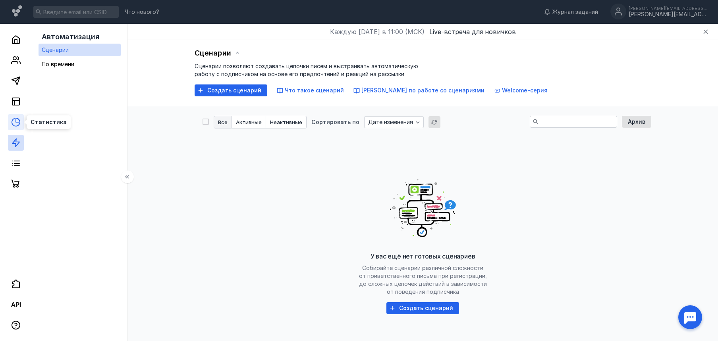
click at [13, 123] on icon at bounding box center [16, 122] width 10 height 10
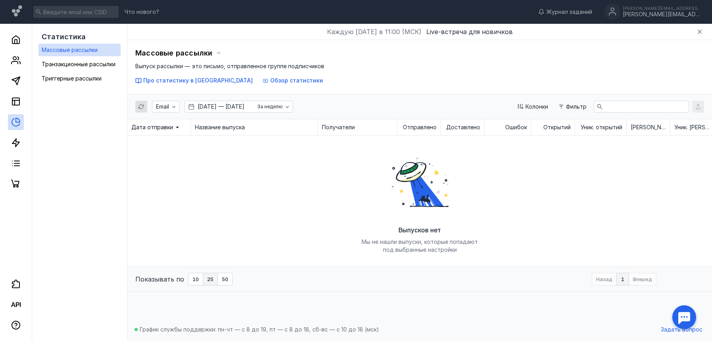
click at [691, 317] on div at bounding box center [684, 317] width 25 height 25
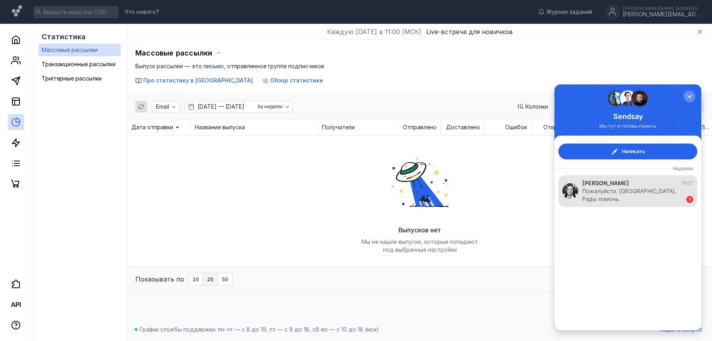
click at [632, 191] on div "Пожалуйста. [GEOGRAPHIC_DATA]. Рады помочь." at bounding box center [630, 195] width 96 height 16
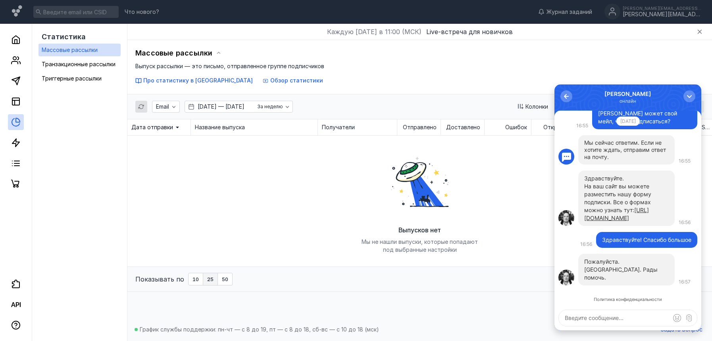
click at [579, 322] on textarea at bounding box center [628, 318] width 138 height 16
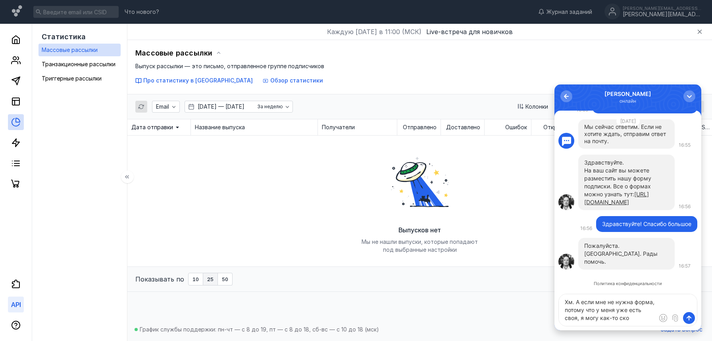
type textarea "Хм. А если мне не нужна форма, потому что у меня уже есть своя, я могу как-то с…"
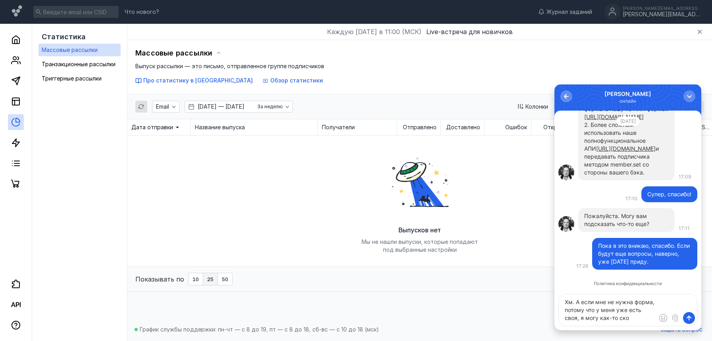
drag, startPoint x: 634, startPoint y: 322, endPoint x: 537, endPoint y: 300, distance: 99.5
click at [555, 300] on html "0 [PERSON_NAME] онлайн Политика конфиденциальности Пока в это вникаю, спасибо. …" at bounding box center [628, 208] width 147 height 246
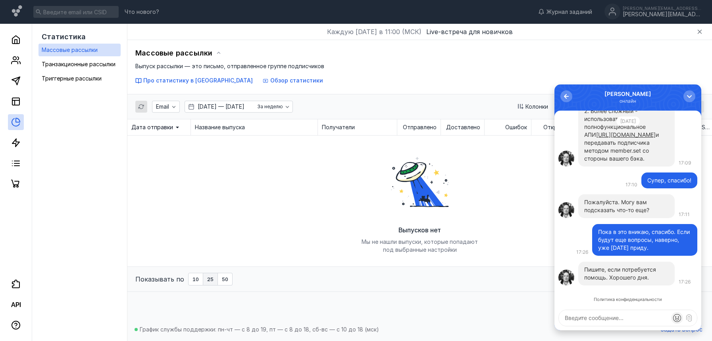
click at [677, 318] on div at bounding box center [677, 318] width 12 height 12
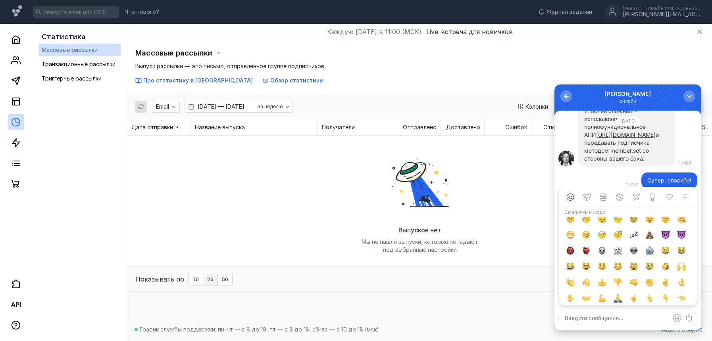
scroll to position [161, 0]
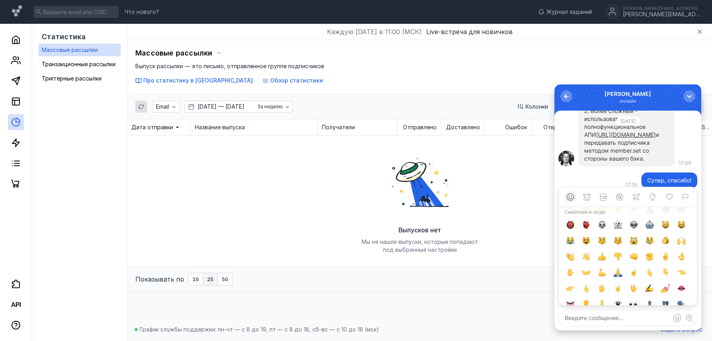
drag, startPoint x: 603, startPoint y: 258, endPoint x: 607, endPoint y: 246, distance: 12.1
click at [603, 258] on div at bounding box center [602, 256] width 9 height 9
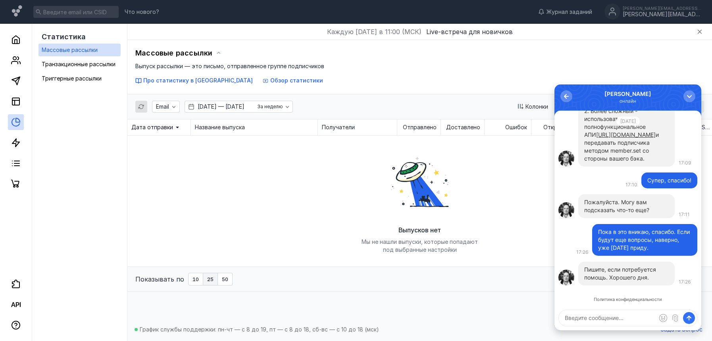
click at [689, 321] on span "submit" at bounding box center [689, 318] width 8 height 8
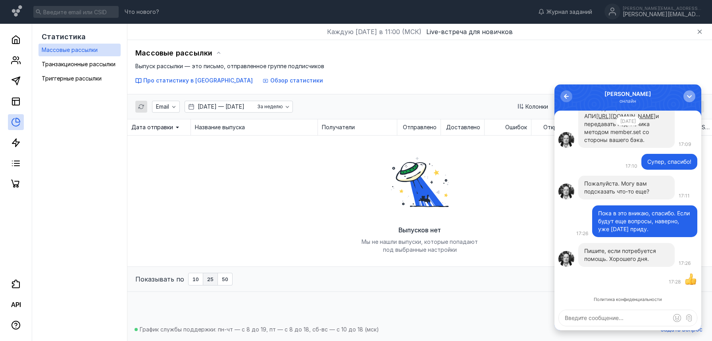
click at [688, 96] on div "button" at bounding box center [690, 96] width 8 height 8
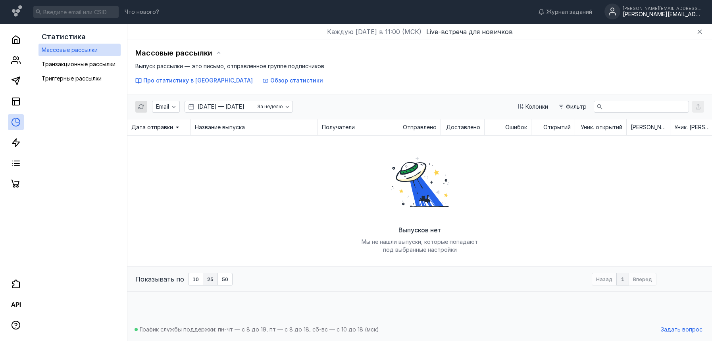
scroll to position [0, 0]
